Goal: Download file/media

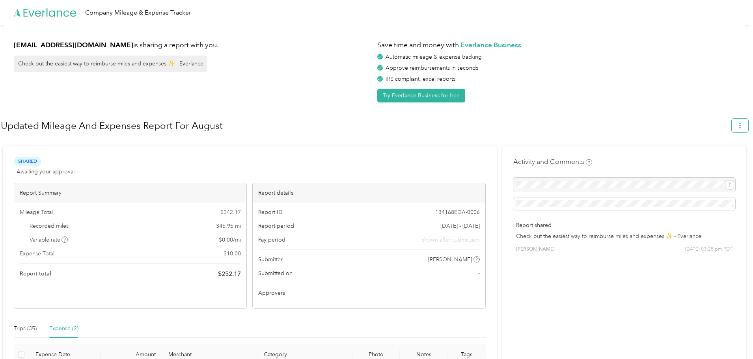
click at [743, 125] on icon "button" at bounding box center [741, 126] width 6 height 6
click at [717, 159] on span "Download" at bounding box center [722, 163] width 26 height 8
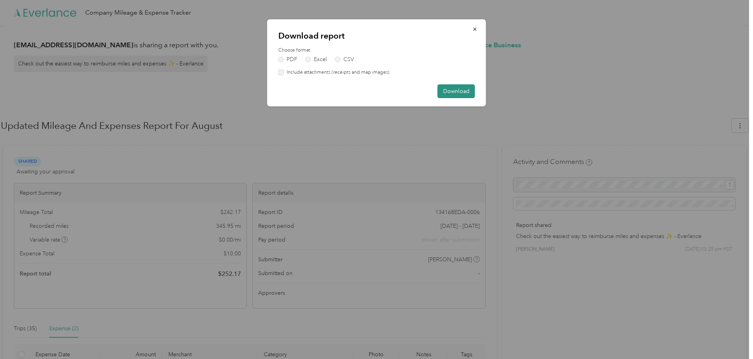
click at [455, 92] on button "Download" at bounding box center [456, 91] width 37 height 14
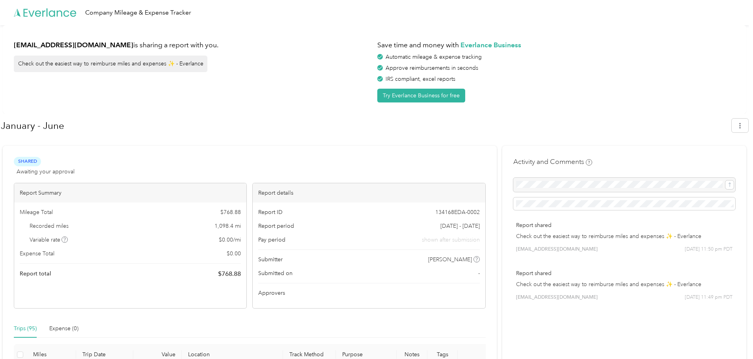
click at [286, 88] on div "lmcarservices2lax@gmail.com is sharing a report with you. Check out the easiest…" at bounding box center [193, 69] width 358 height 66
